Goal: Transaction & Acquisition: Purchase product/service

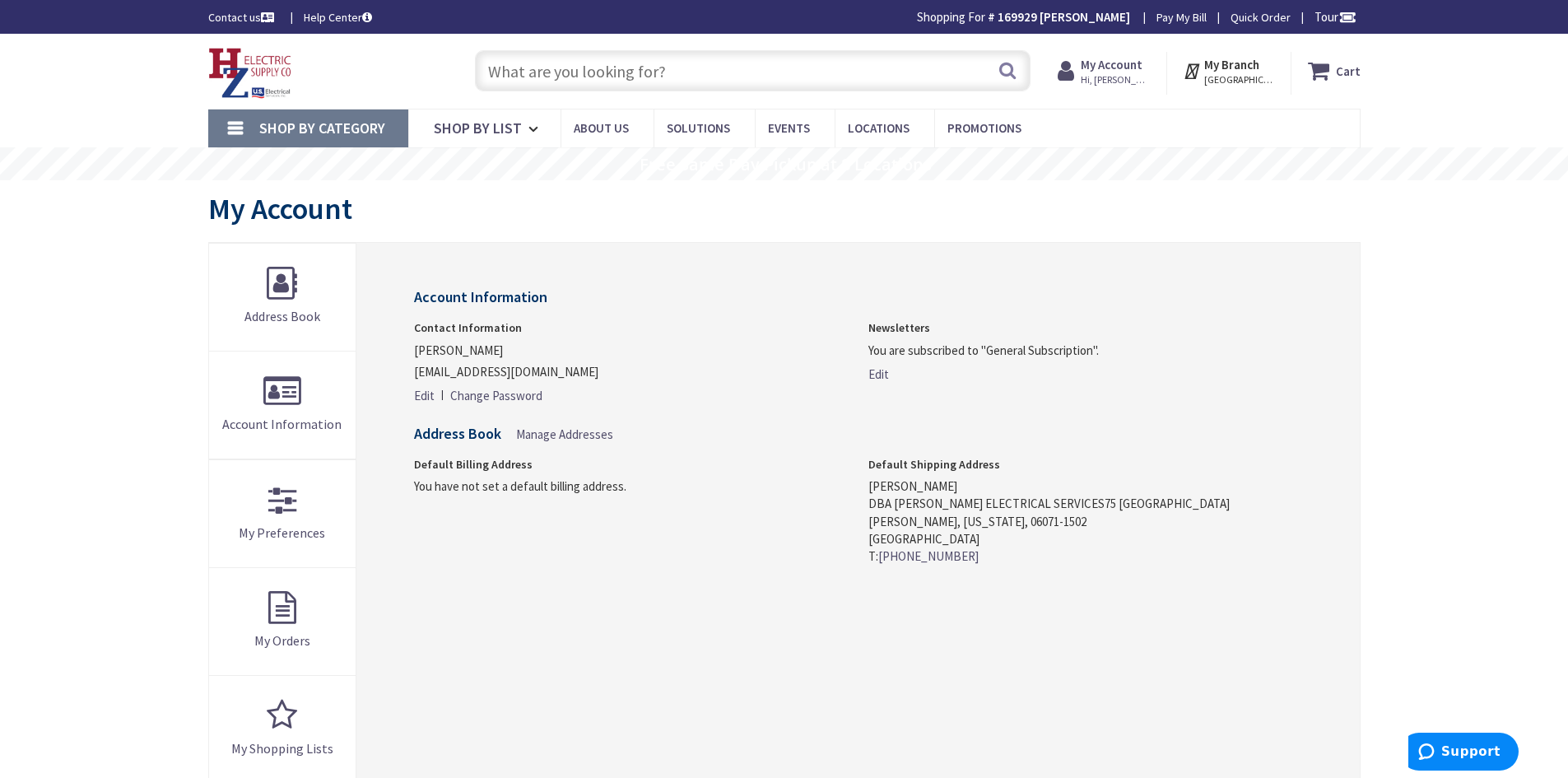
click at [599, 70] on input "text" at bounding box center [753, 71] width 556 height 41
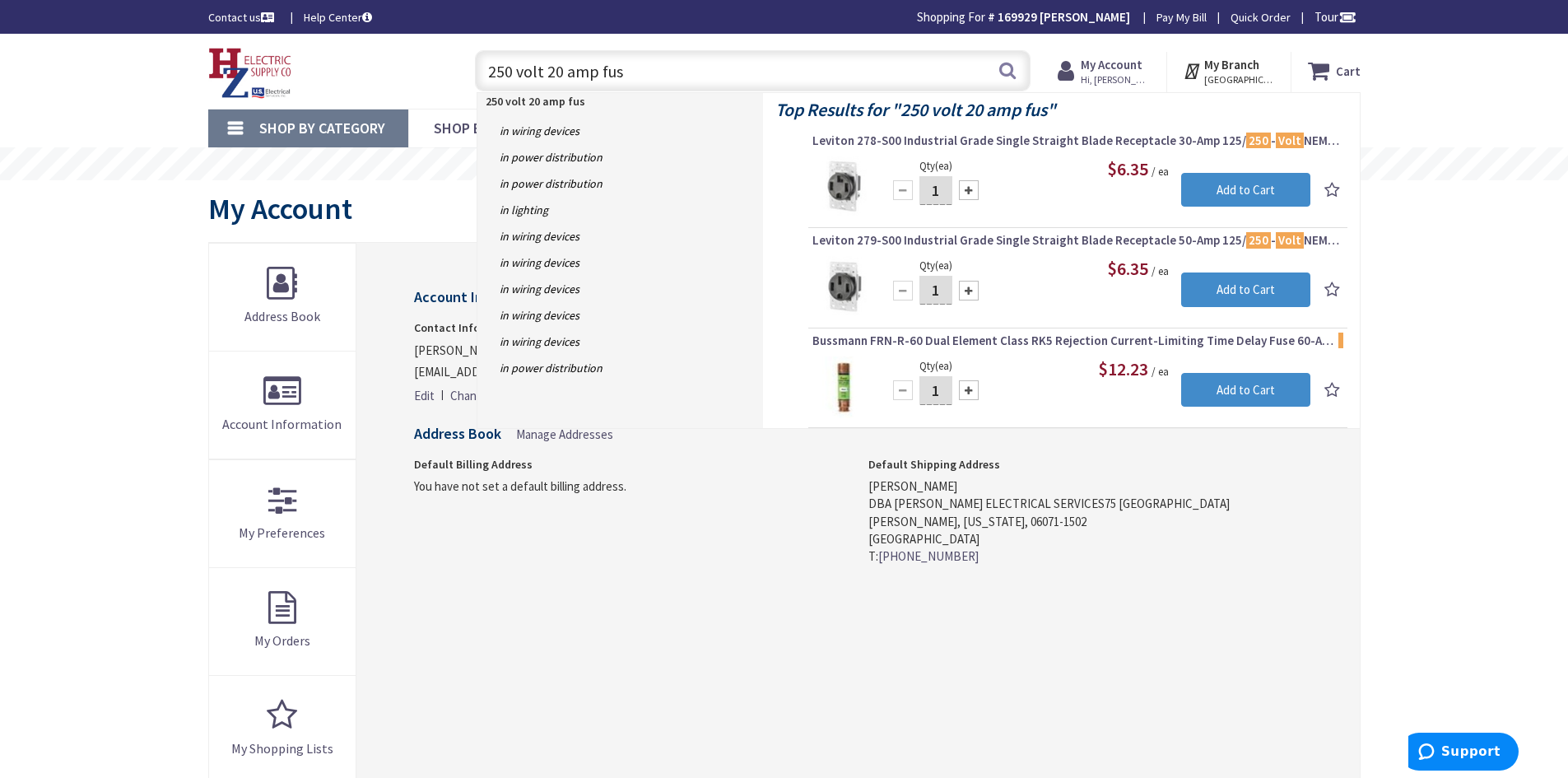
type input "250 volt 20 amp fuse"
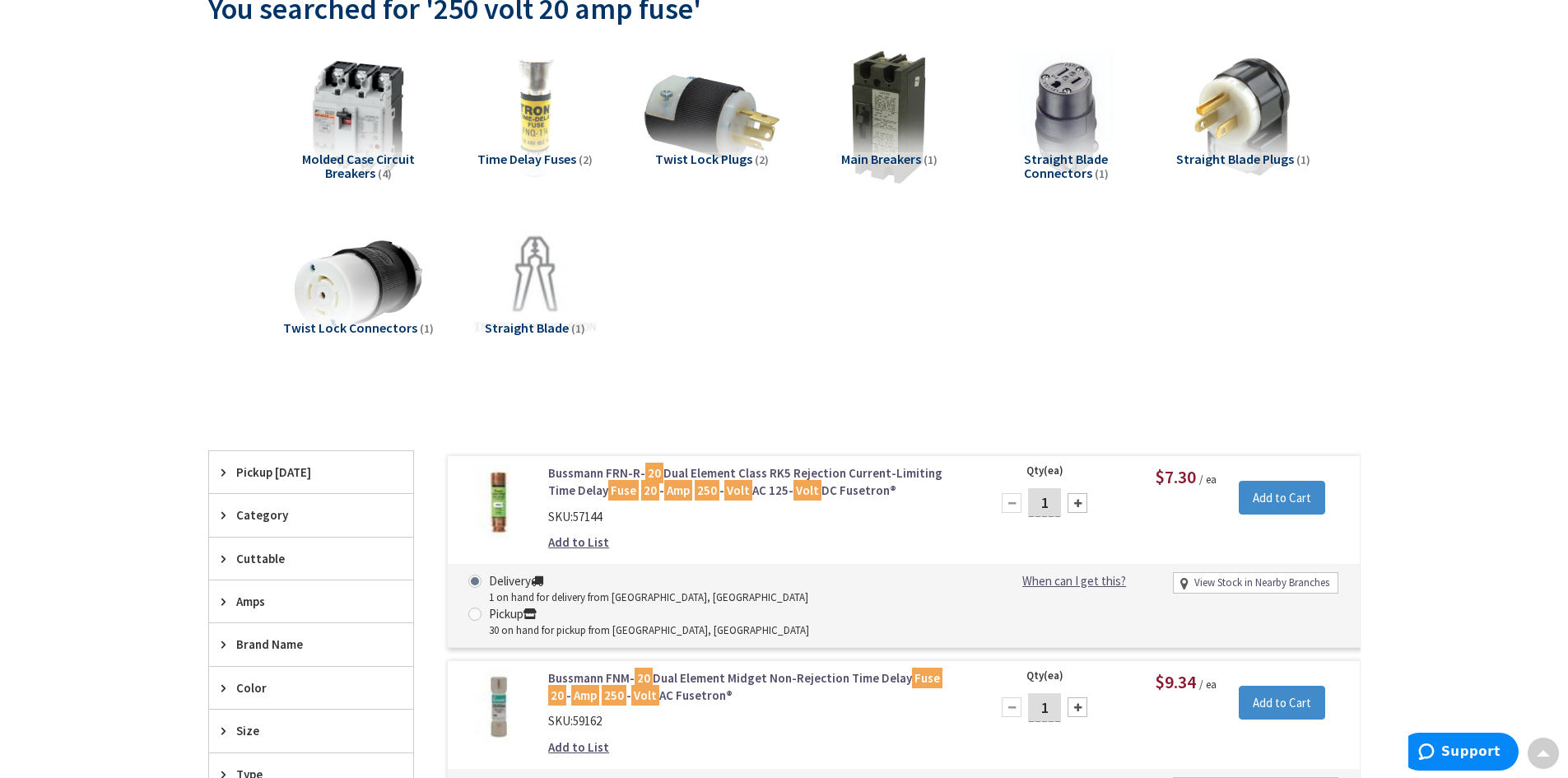
scroll to position [346, 0]
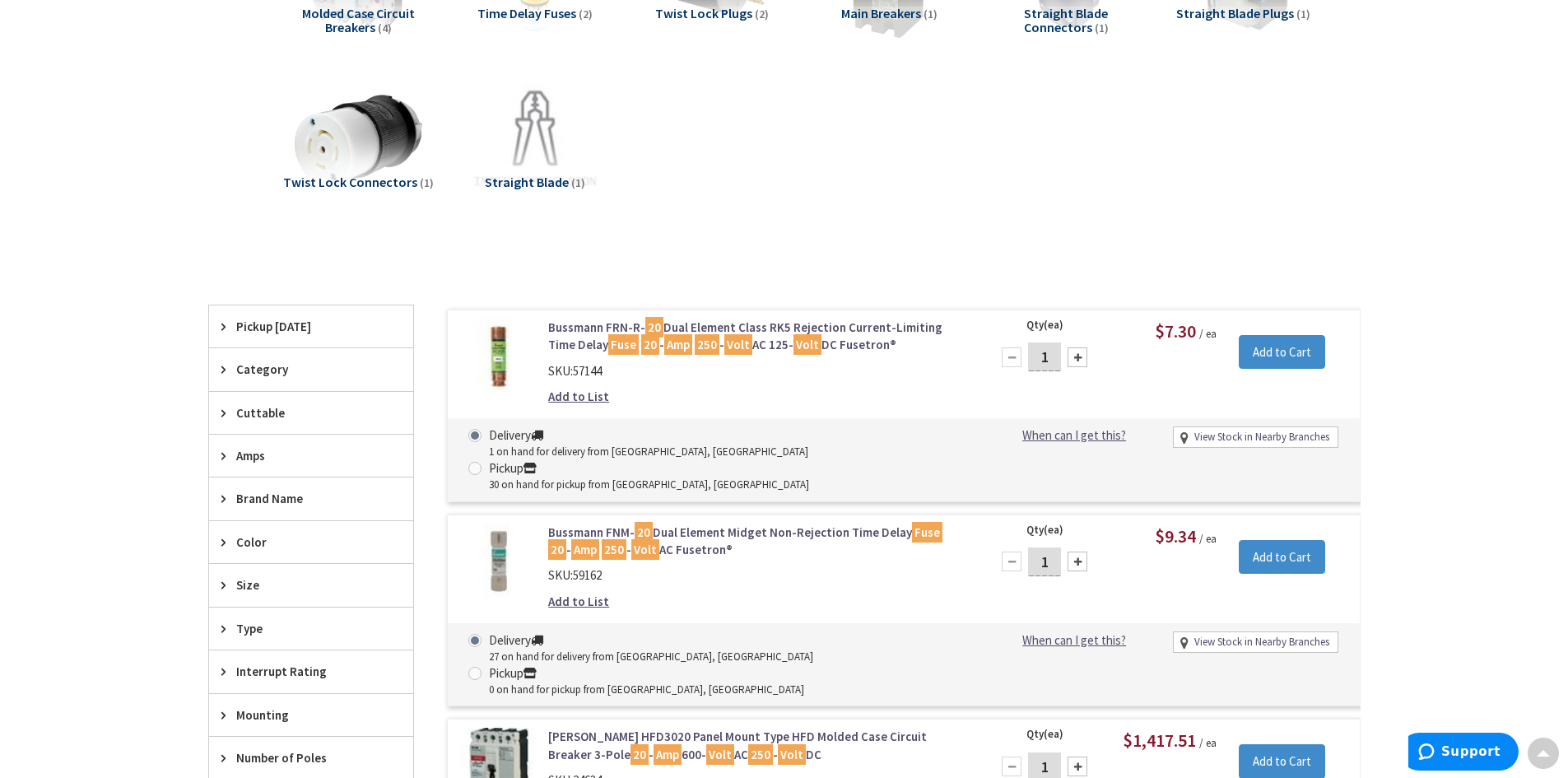
click at [736, 324] on link "Bussmann FRN-R- 20 Dual Element Class RK5 Rejection Current-Limiting Time Delay…" at bounding box center [758, 337] width 419 height 36
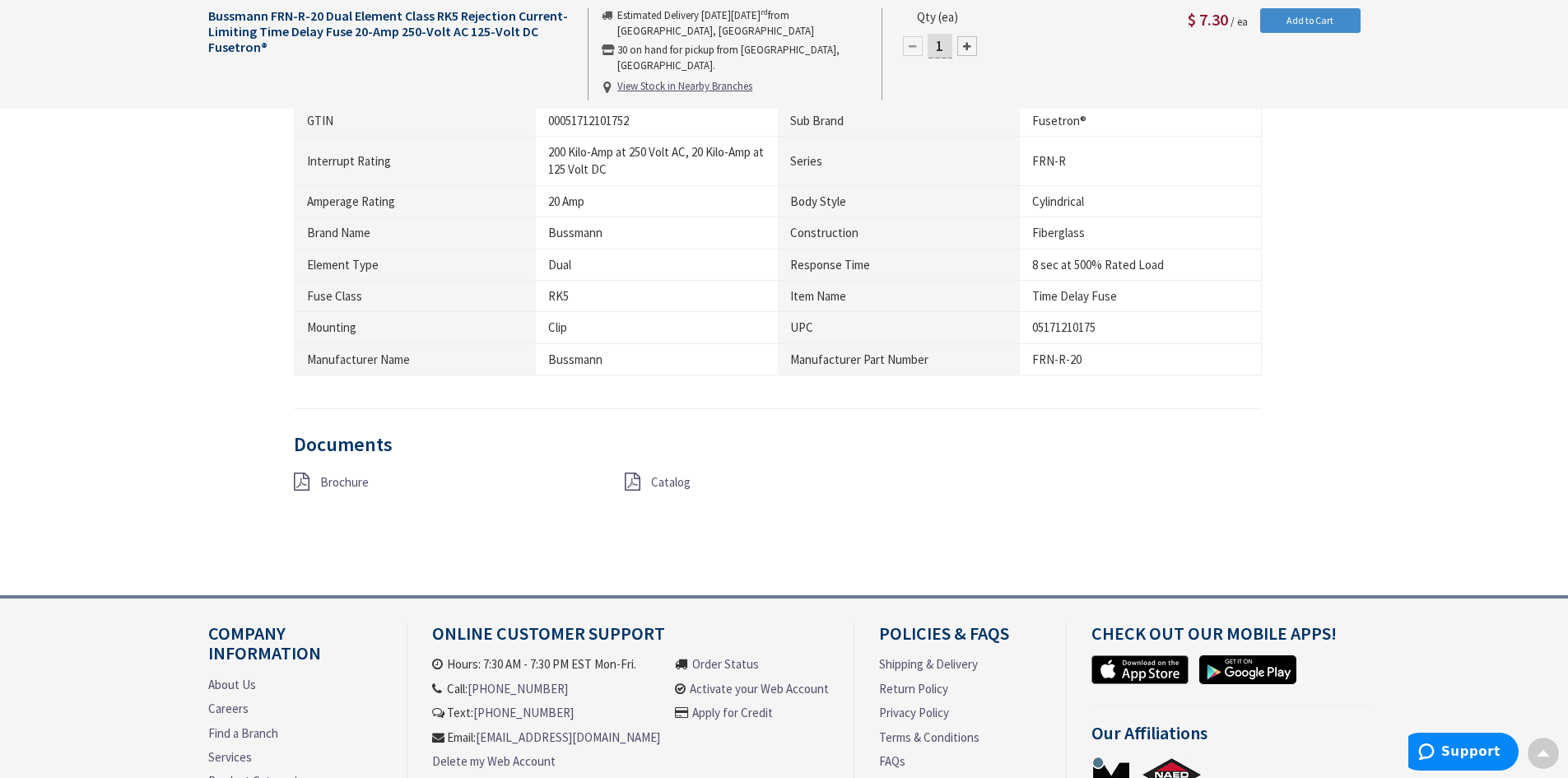
scroll to position [1235, 0]
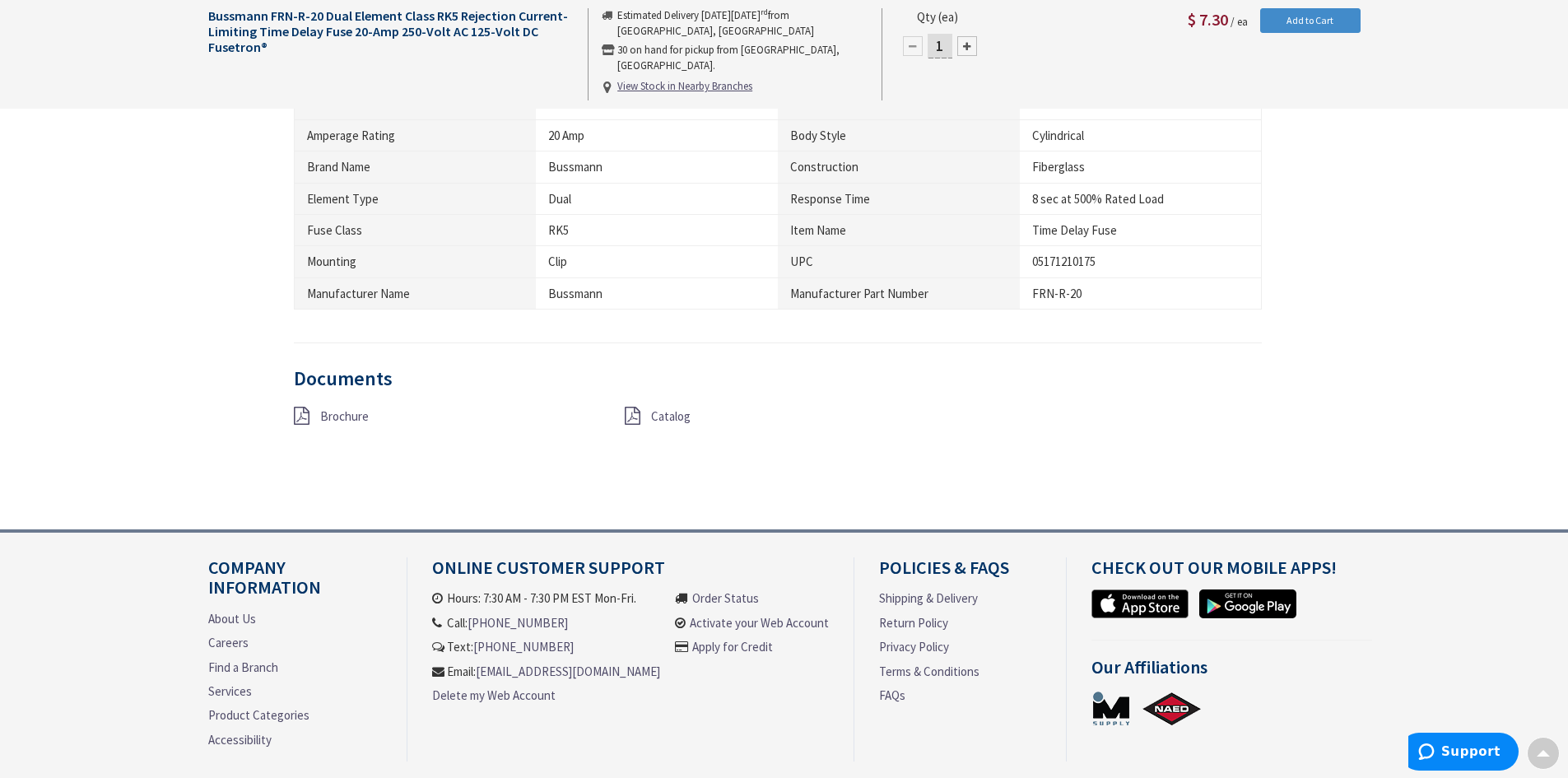
click at [352, 419] on span "Brochure" at bounding box center [344, 416] width 48 height 15
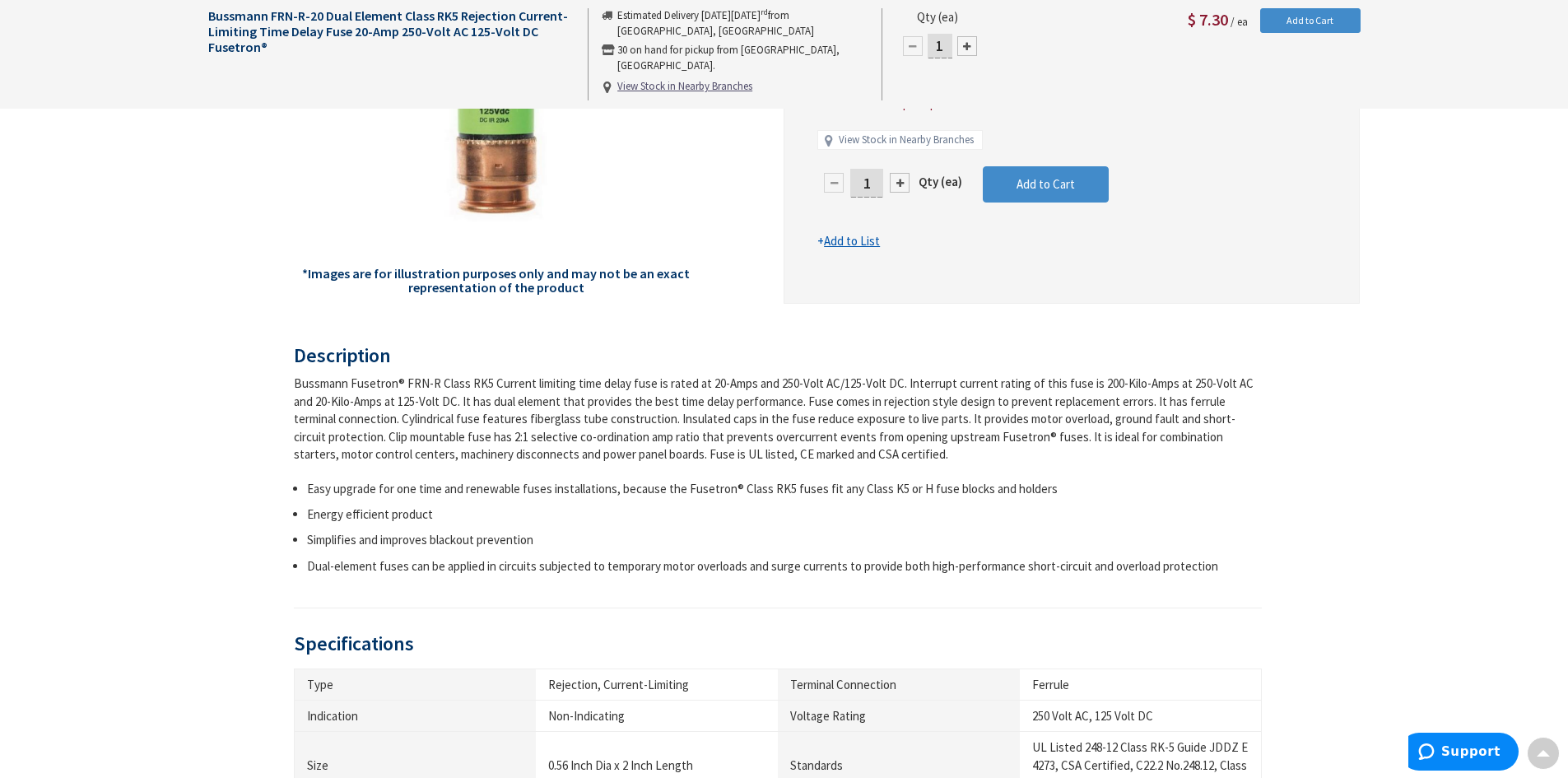
scroll to position [0, 0]
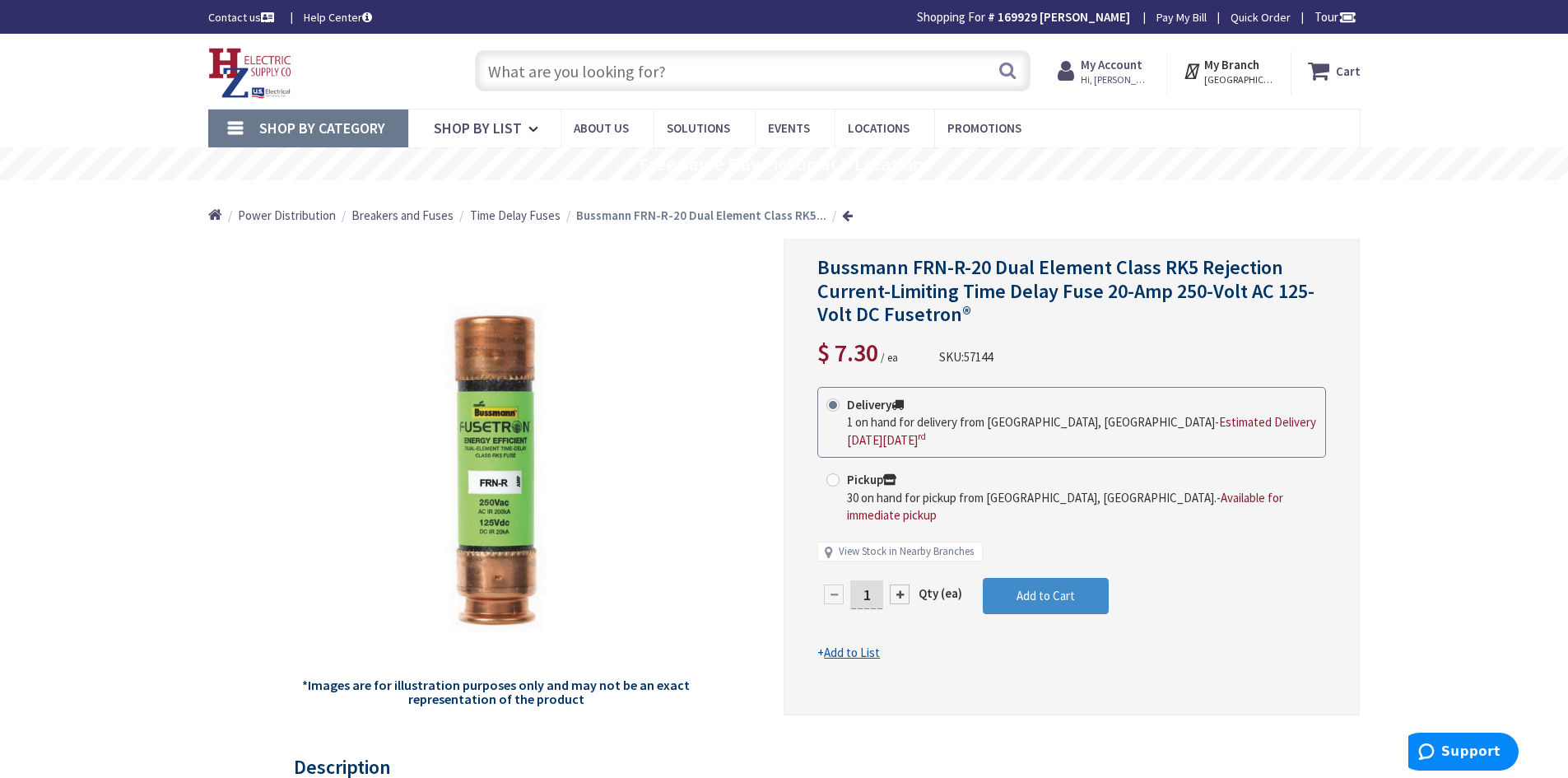
click at [788, 56] on input "text" at bounding box center [753, 71] width 556 height 41
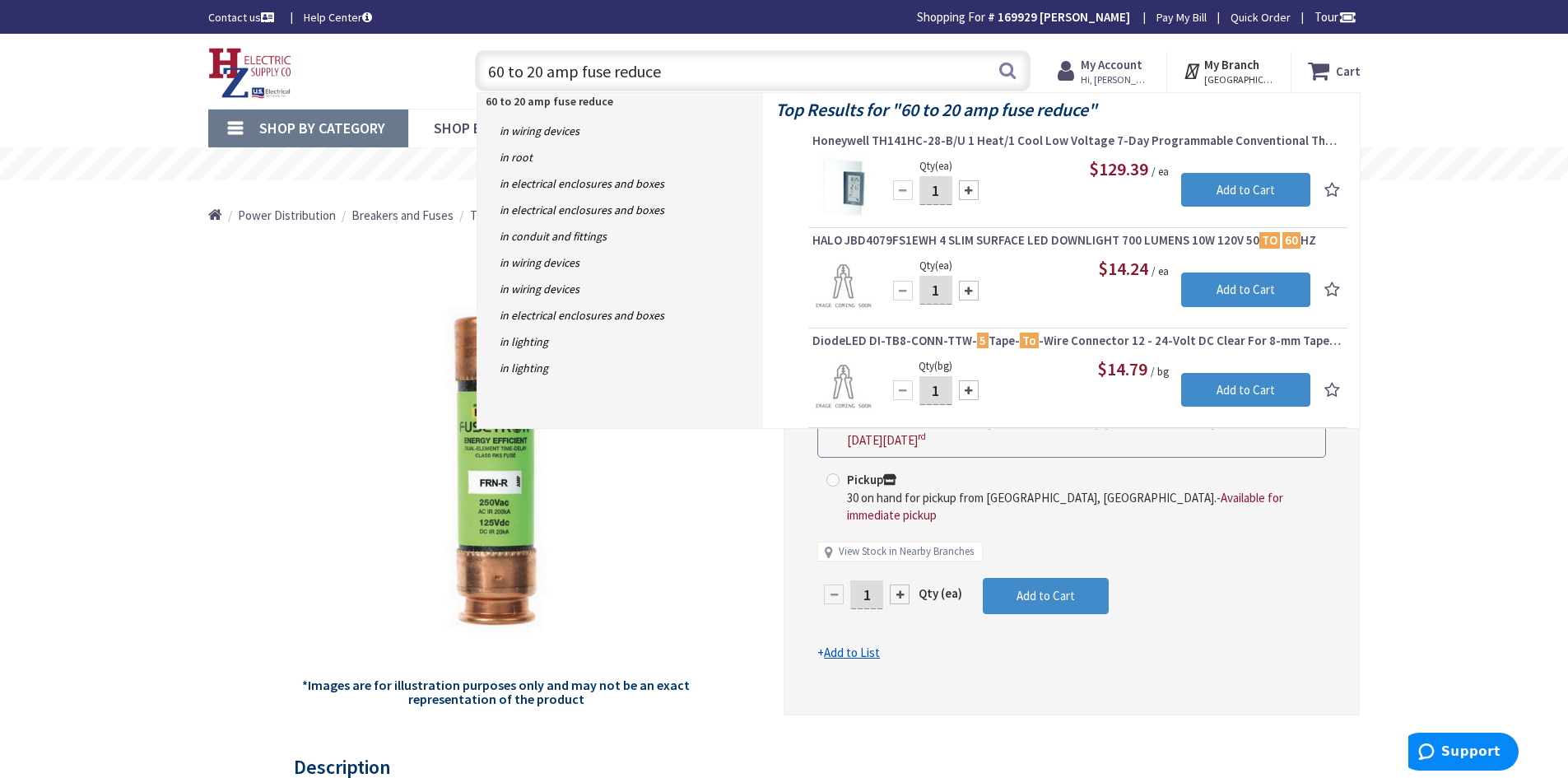
type input "60 to 20 amp fuse reducer"
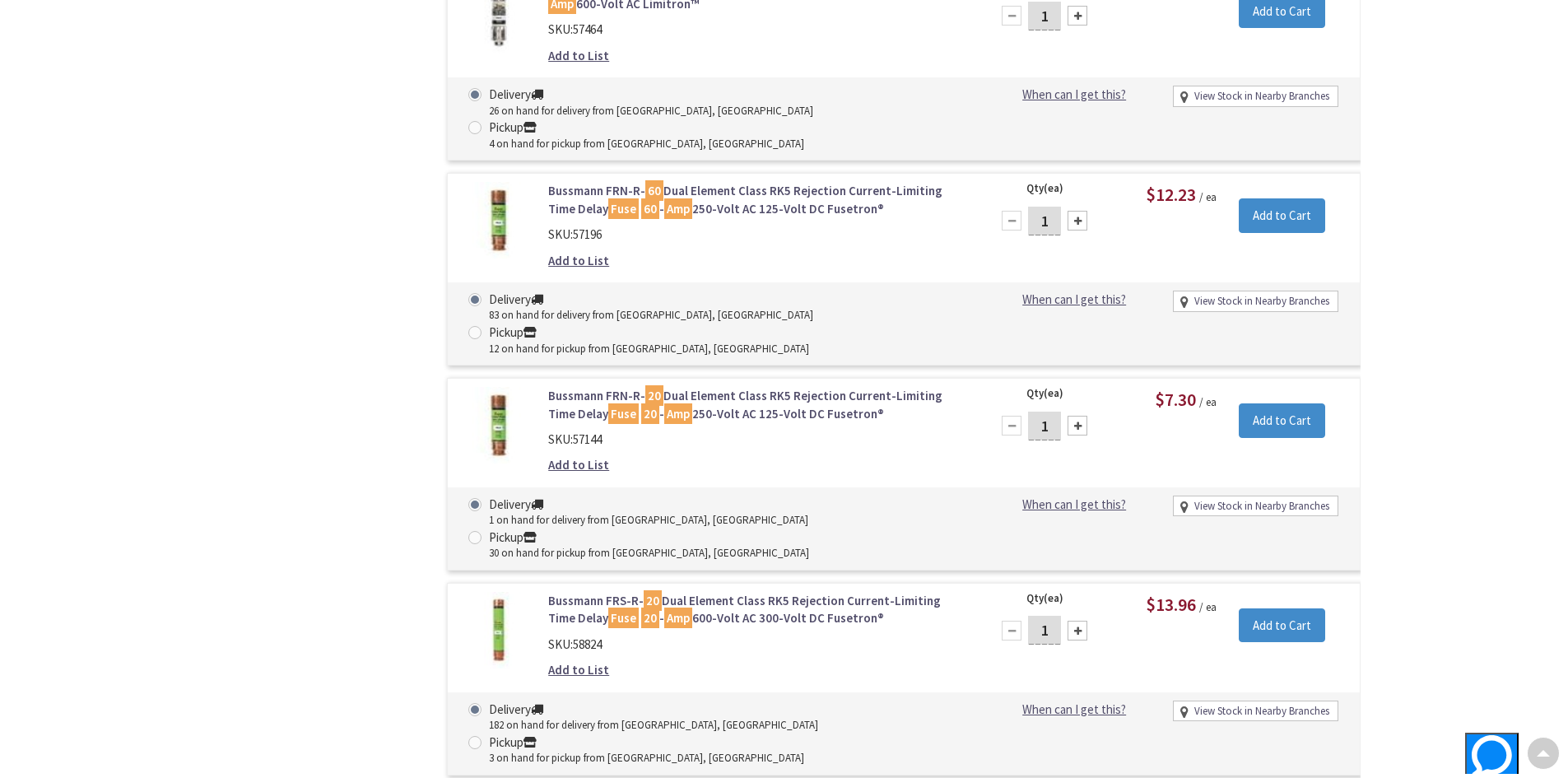
scroll to position [1519, 0]
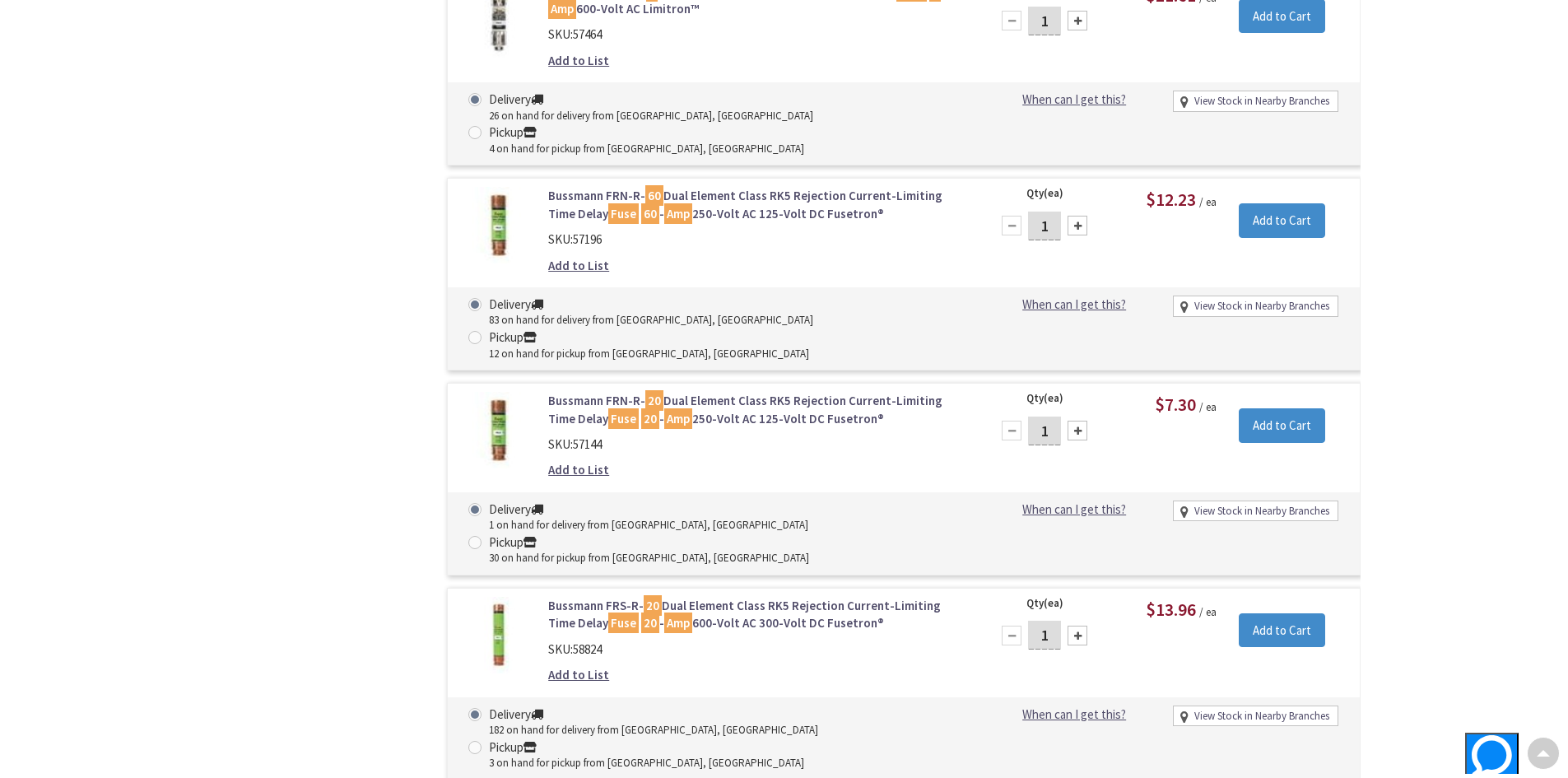
click at [731, 392] on link "Bussmann FRN-R- 20 Dual Element Class RK5 Rejection Current-Limiting Time Delay…" at bounding box center [758, 410] width 419 height 36
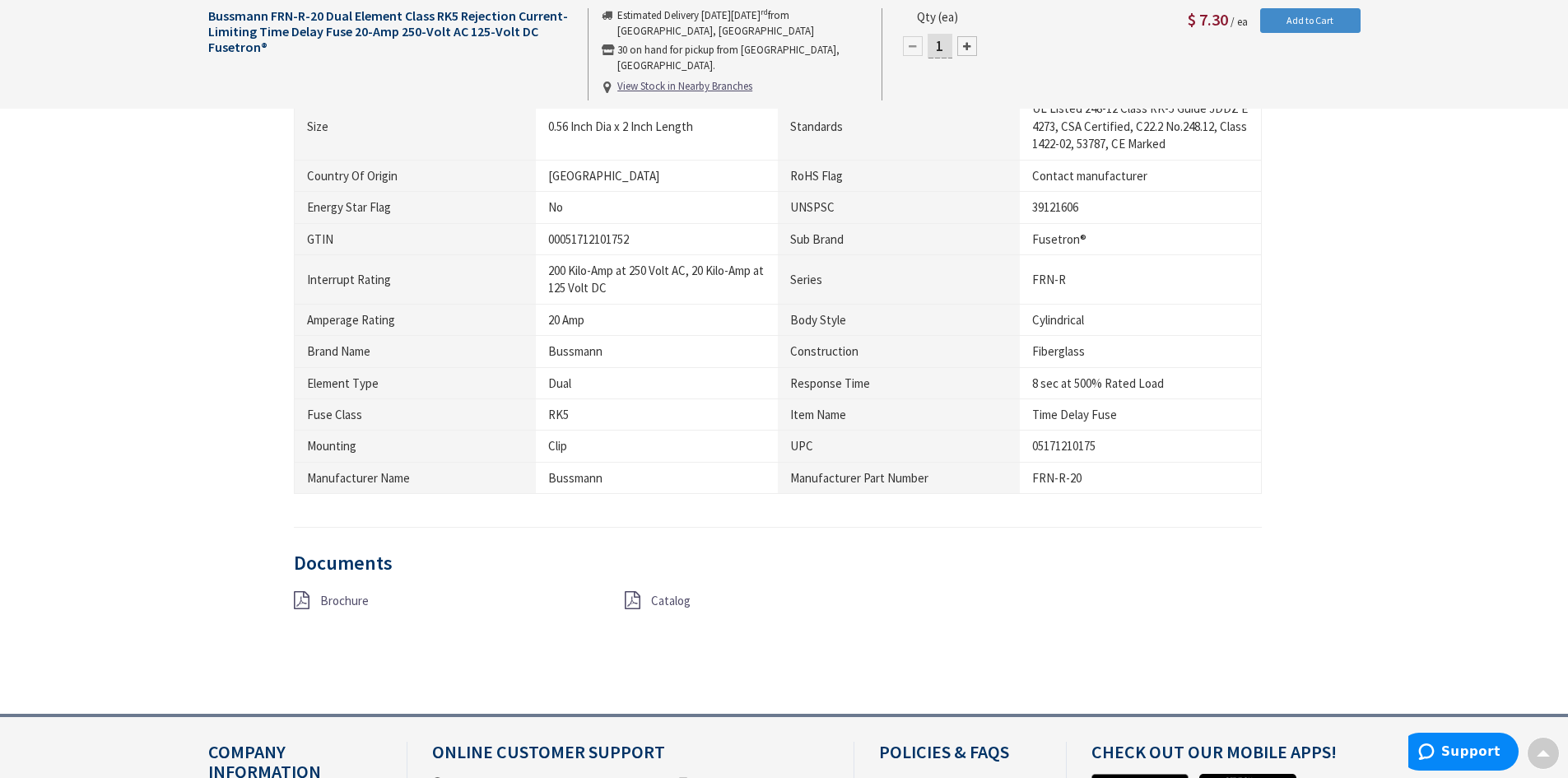
scroll to position [1235, 0]
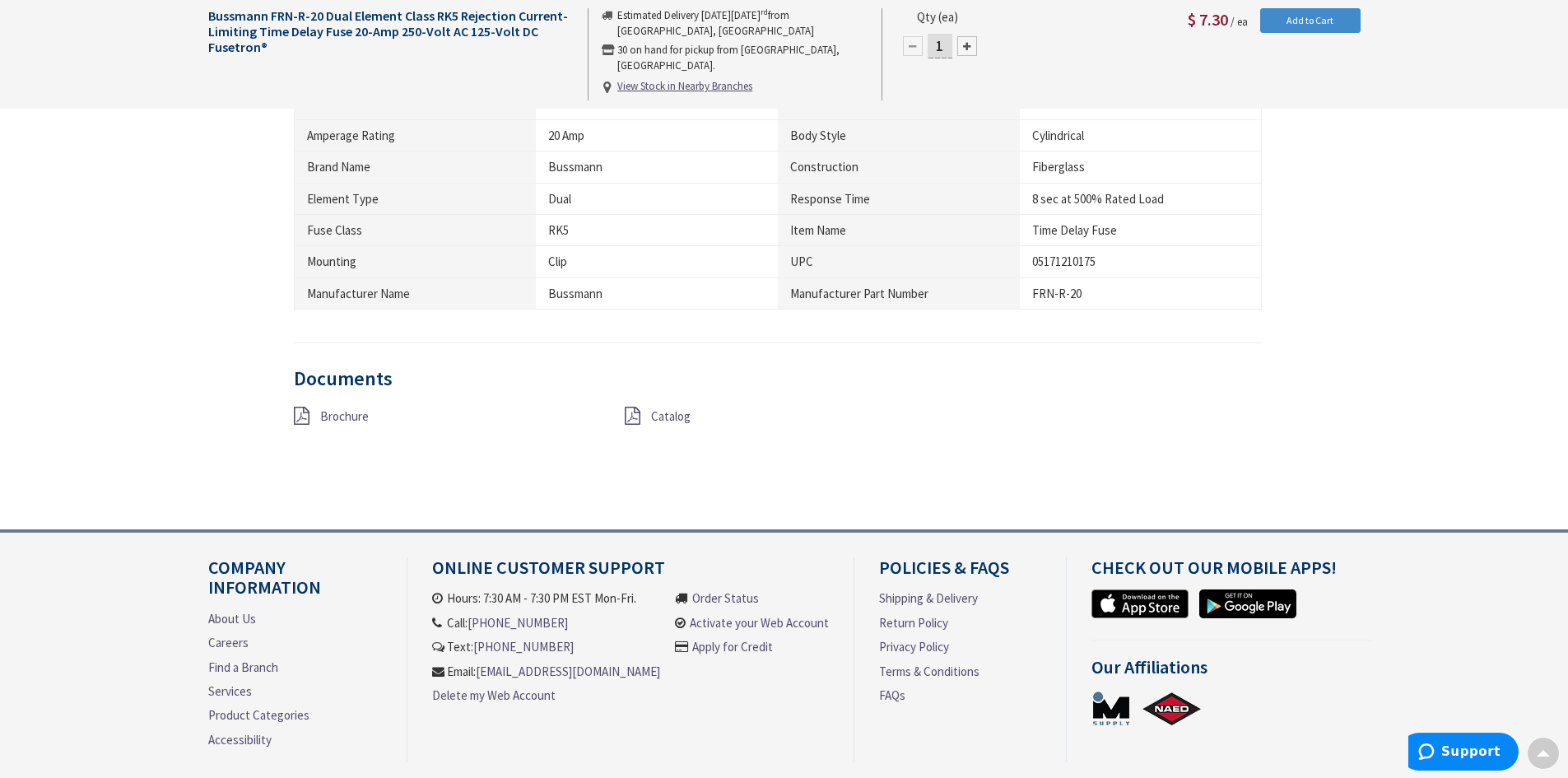
click at [679, 420] on span "Catalog" at bounding box center [671, 416] width 39 height 15
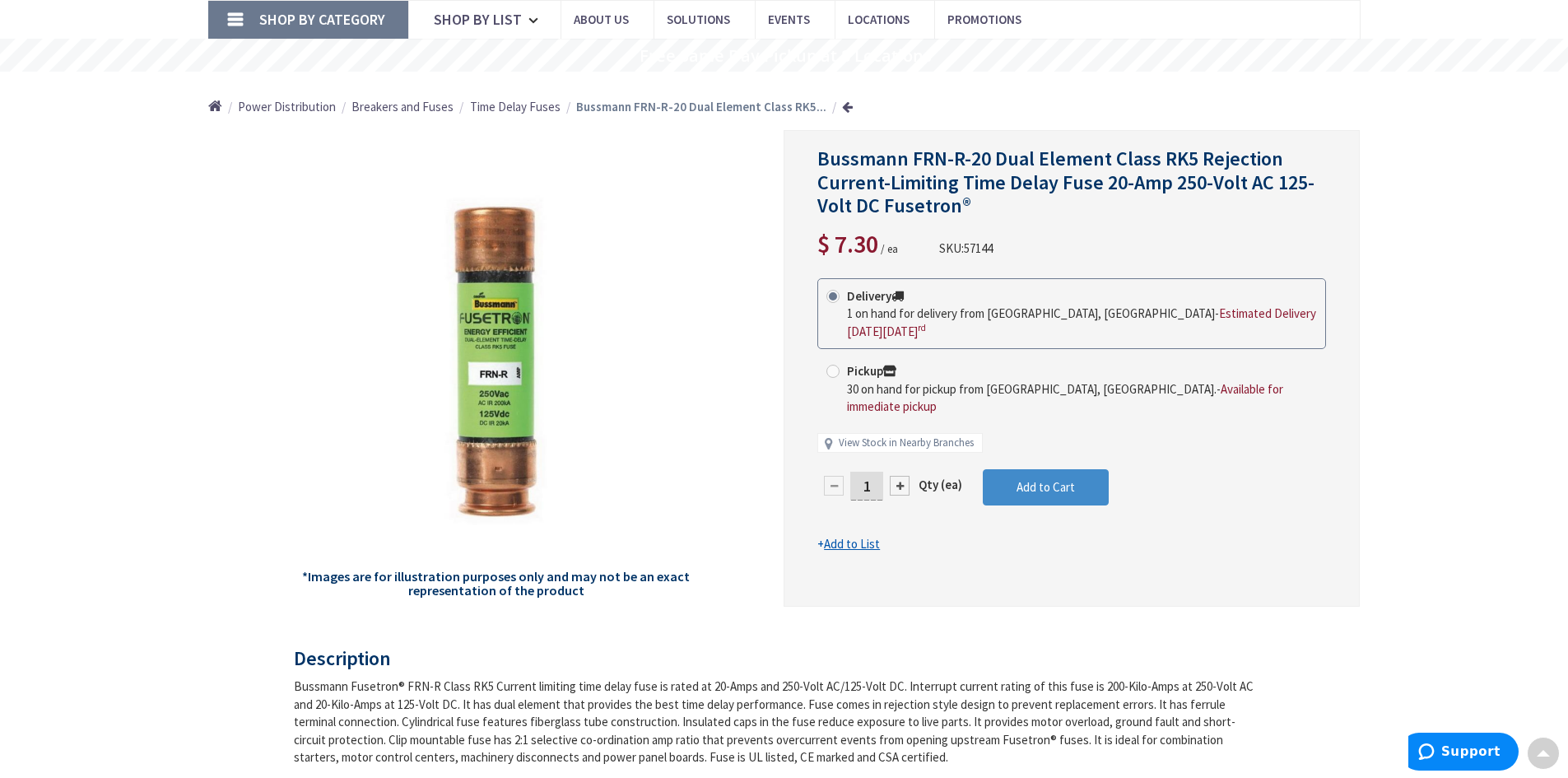
scroll to position [0, 0]
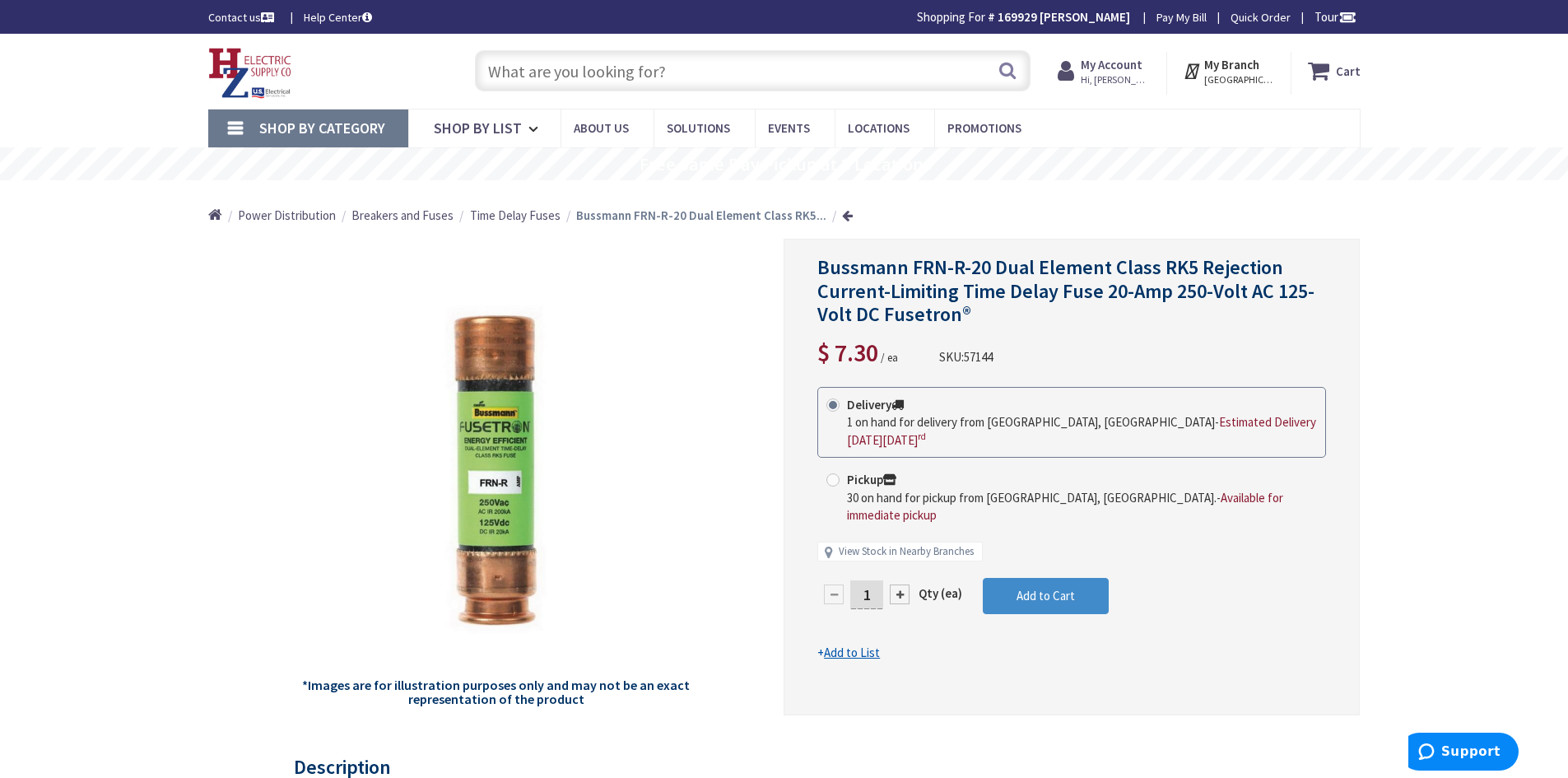
click at [623, 75] on input "text" at bounding box center [753, 71] width 556 height 41
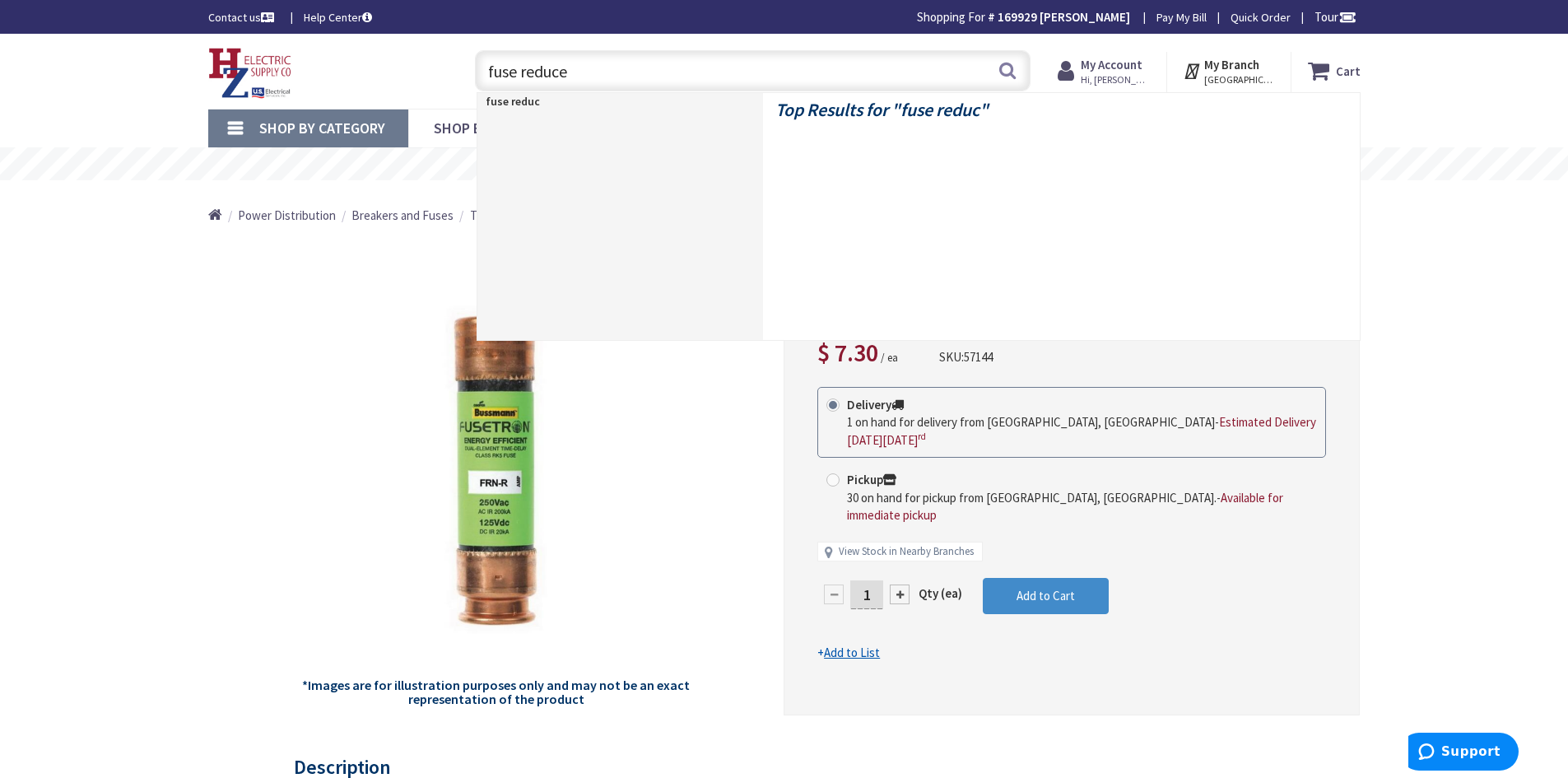
type input "fuse reducer"
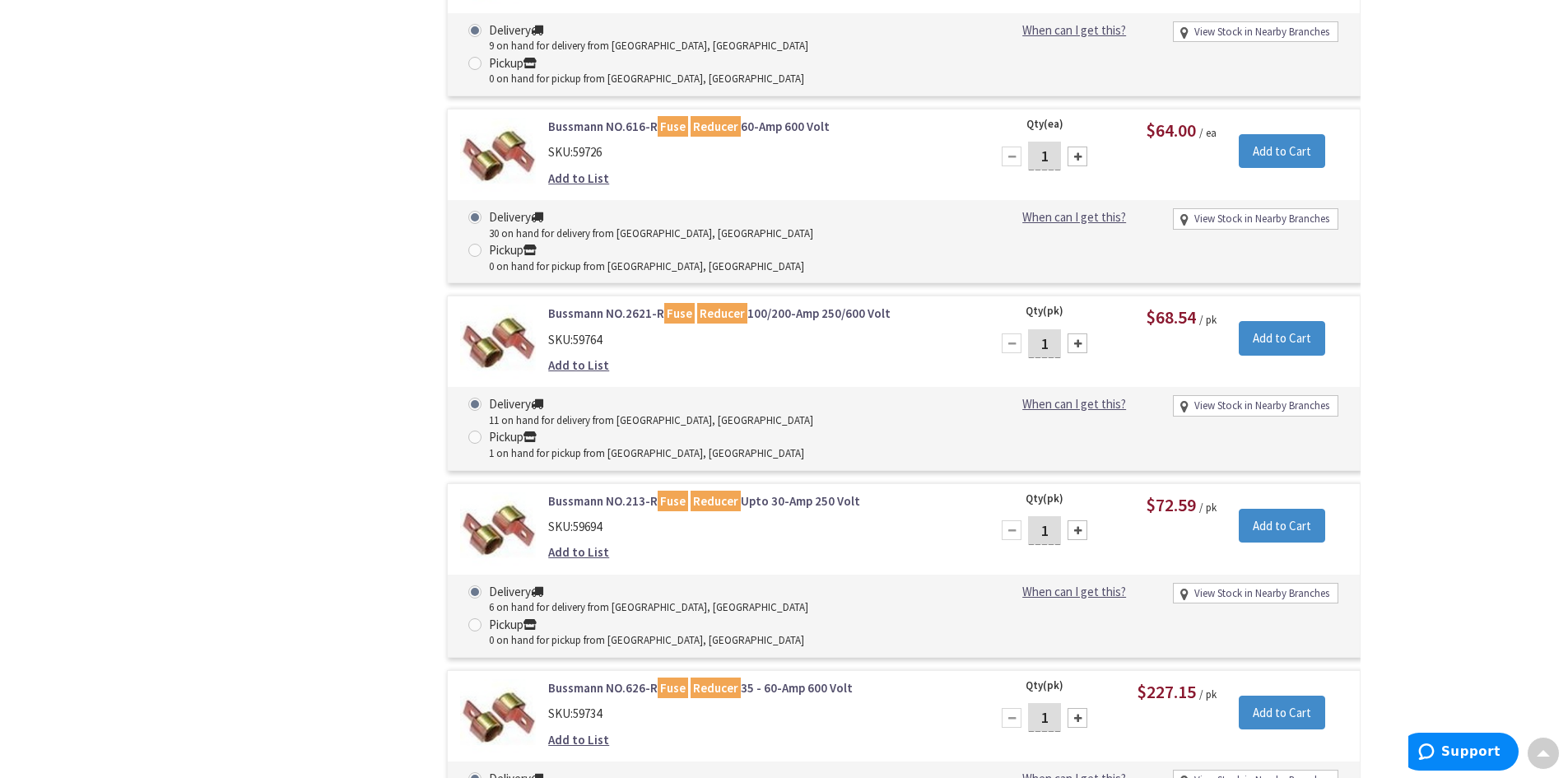
scroll to position [1331, 0]
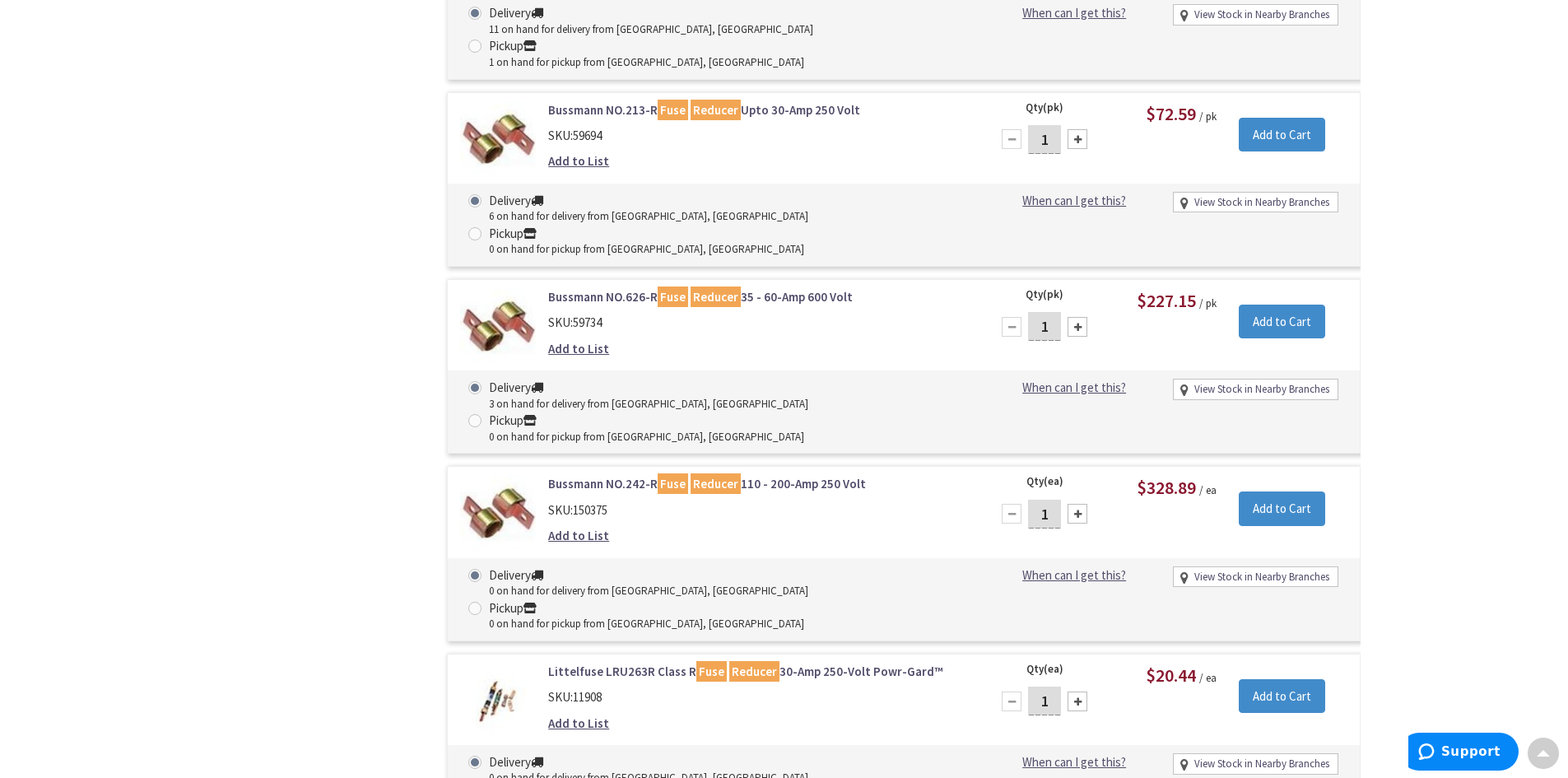
click at [643, 663] on link "Littelfuse LRU263R Class R Fuse Reducer 30-Amp 250-Volt Powr-Gard™" at bounding box center [758, 671] width 419 height 17
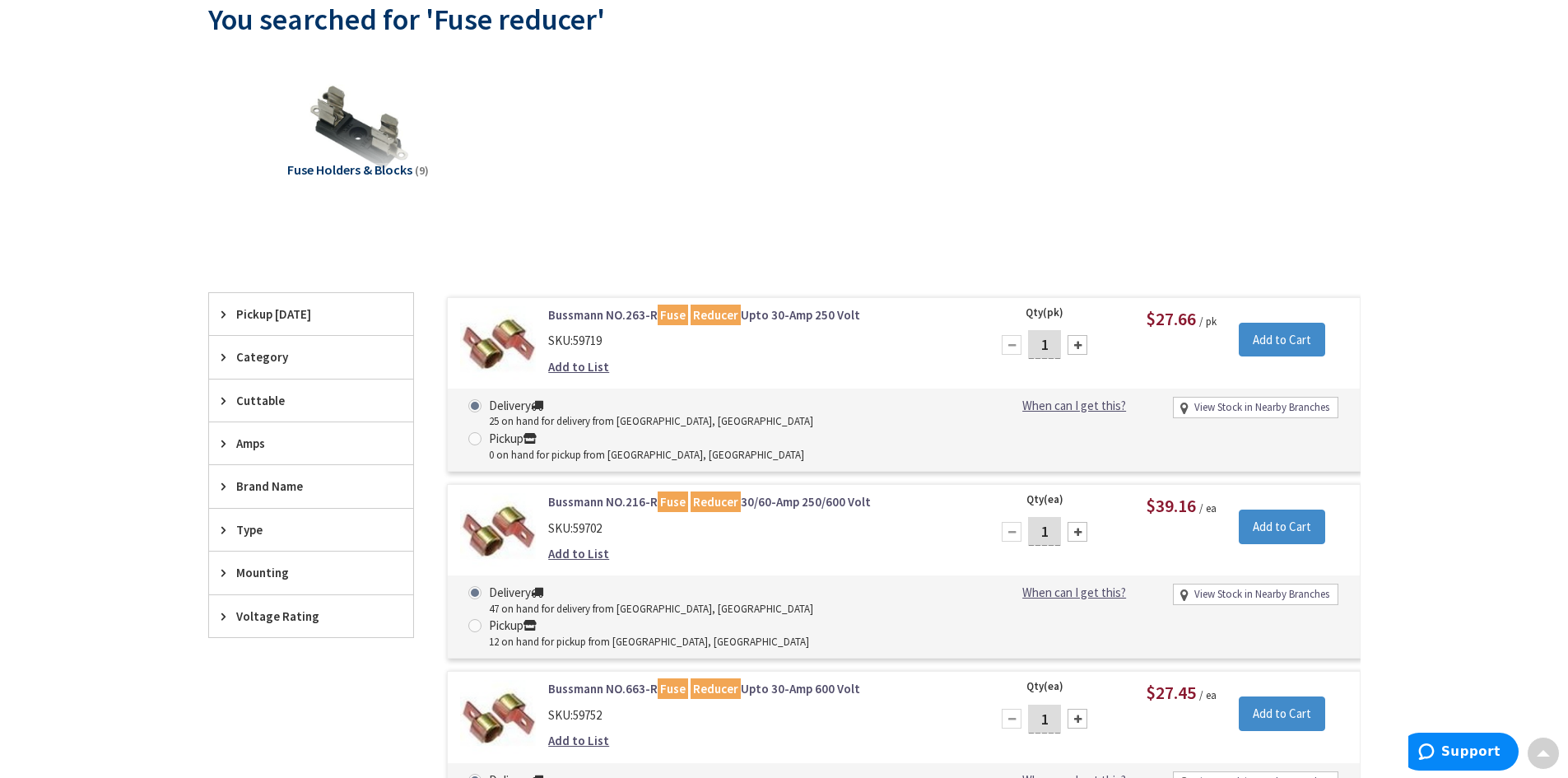
scroll to position [13, 0]
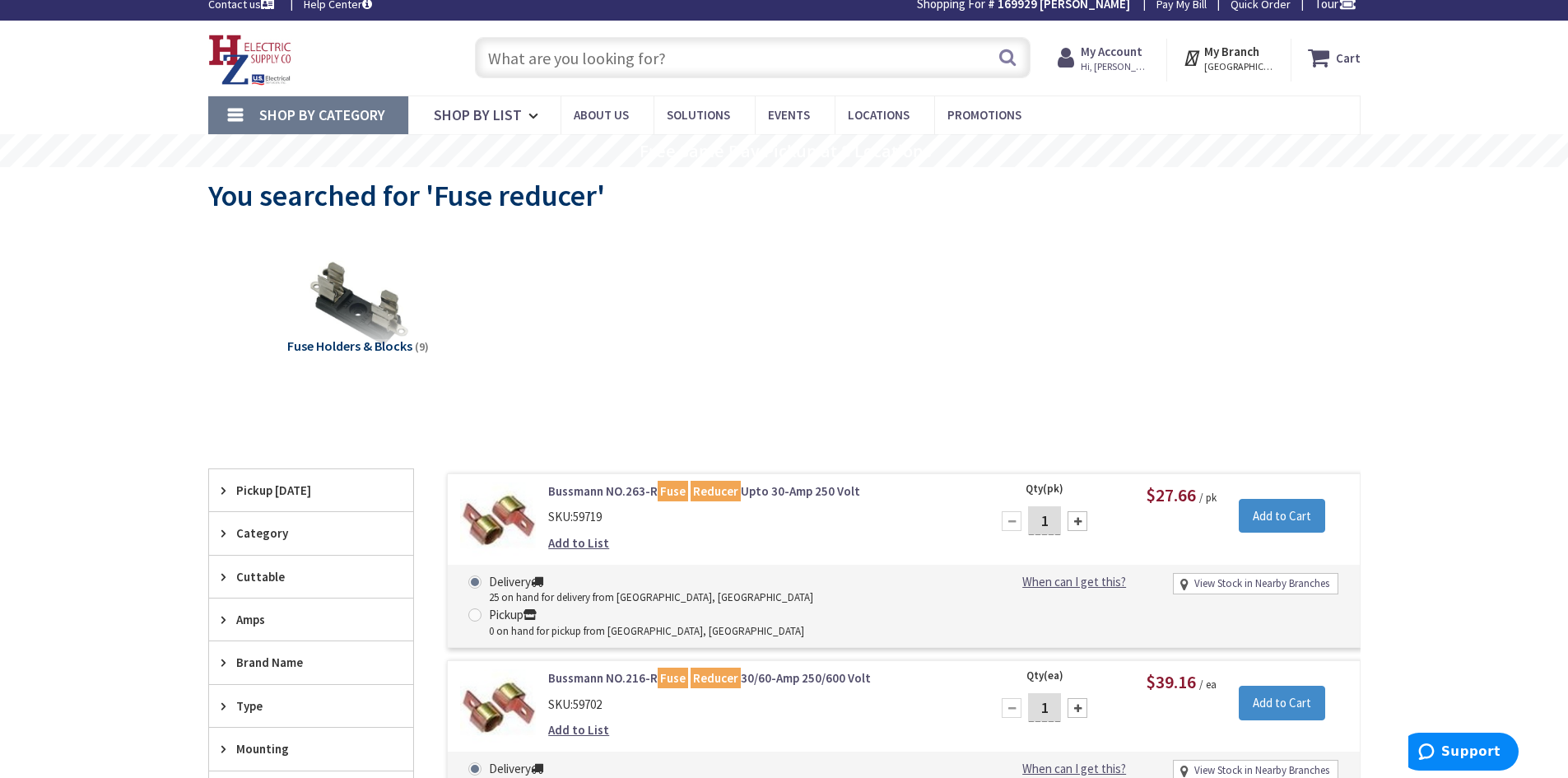
click at [598, 56] on input "text" at bounding box center [753, 57] width 556 height 41
paste input "263-R"
type input "263-R"
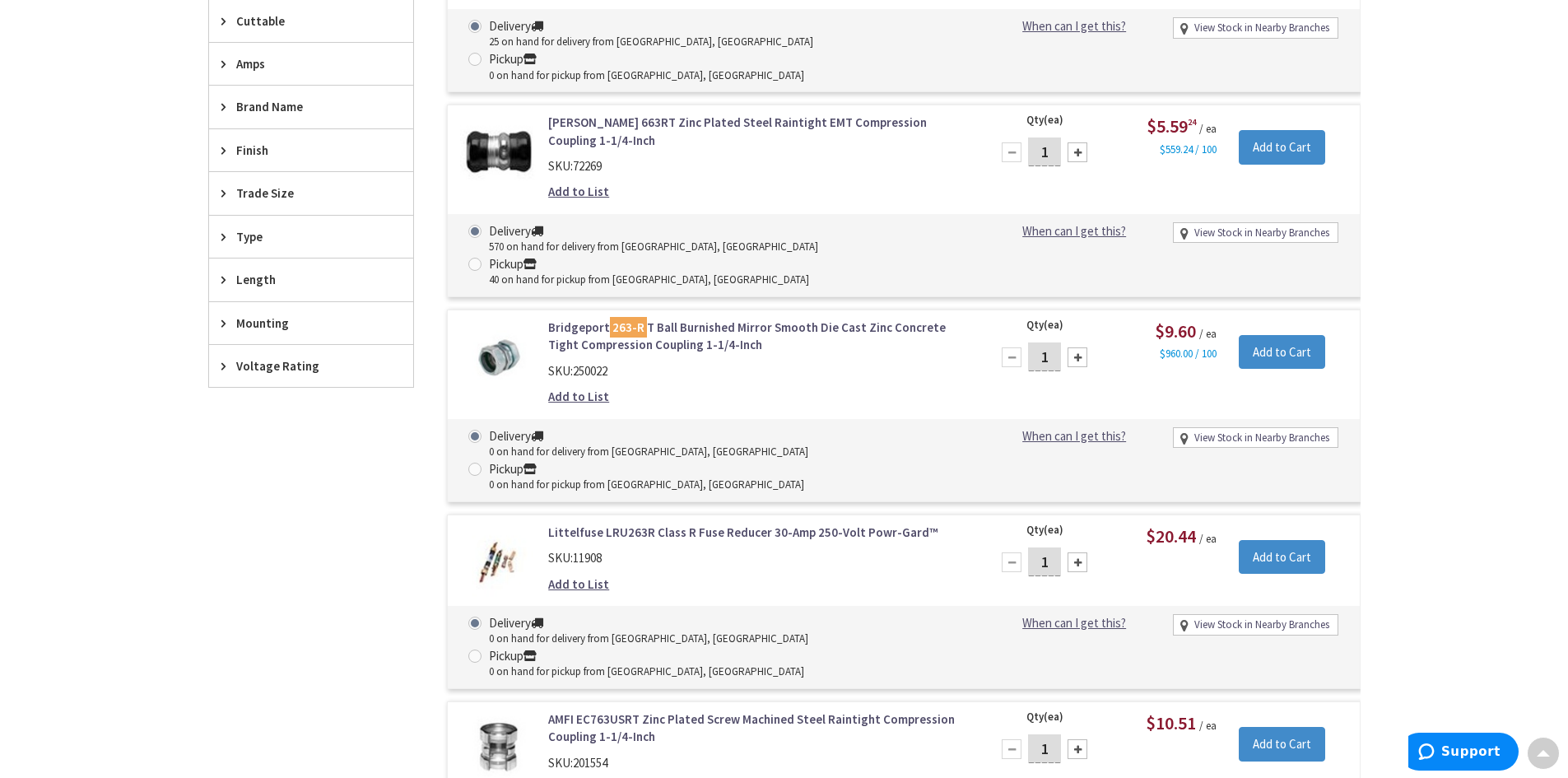
scroll to position [560, 0]
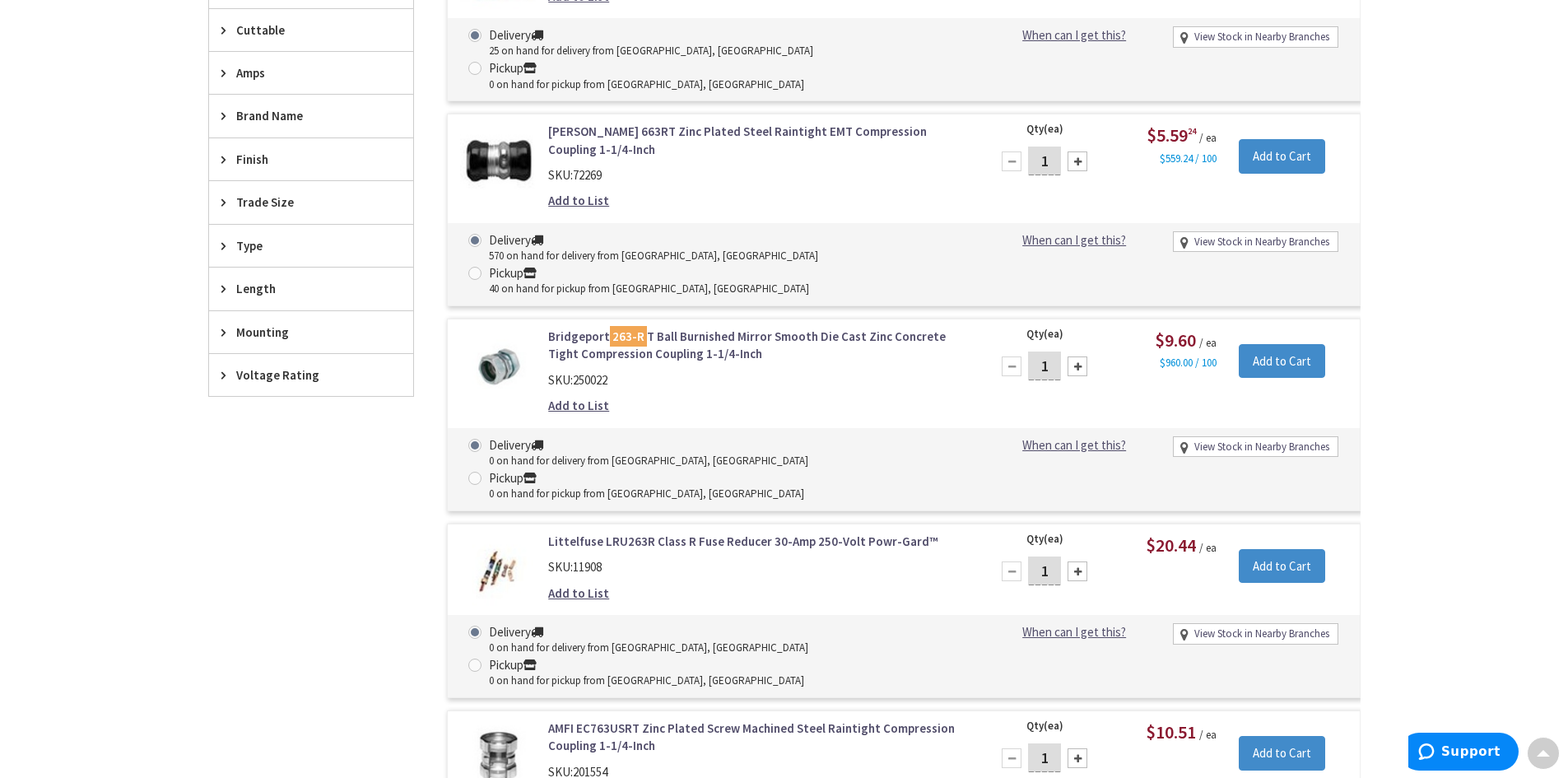
click at [633, 532] on link "Littelfuse LRU263R Class R Fuse Reducer 30-Amp 250-Volt Powr-Gard™" at bounding box center [758, 540] width 419 height 17
